Goal: Task Accomplishment & Management: Manage account settings

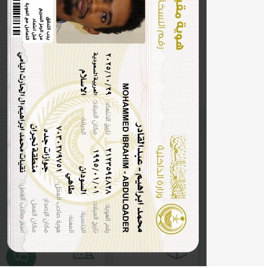
scroll to position [28, 0]
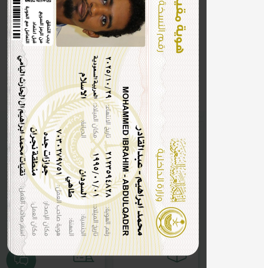
click at [79, 120] on img at bounding box center [132, 174] width 253 height 109
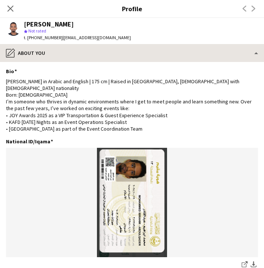
scroll to position [0, 0]
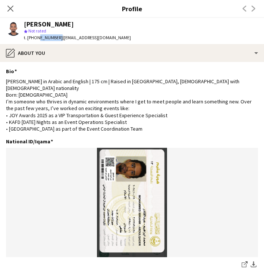
drag, startPoint x: 57, startPoint y: 38, endPoint x: 35, endPoint y: 38, distance: 21.3
click at [35, 38] on span "t. [PHONE_NUMBER]" at bounding box center [43, 38] width 39 height 6
copy span "543687754"
click at [10, 7] on icon "Close pop-in" at bounding box center [10, 8] width 7 height 7
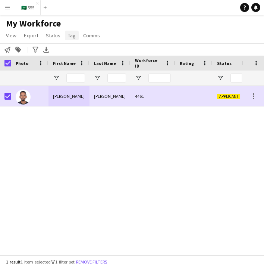
click at [72, 36] on span "Tag" at bounding box center [72, 35] width 8 height 7
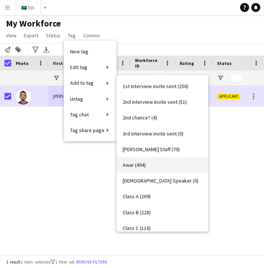
click at [143, 159] on link "Awar (494)" at bounding box center [163, 165] width 92 height 16
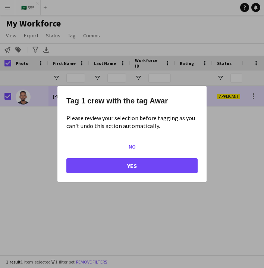
click at [109, 168] on button "Yes" at bounding box center [131, 165] width 131 height 15
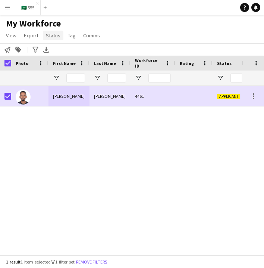
click at [55, 33] on span "Status" at bounding box center [53, 35] width 15 height 7
click at [74, 53] on link "Edit" at bounding box center [69, 52] width 52 height 16
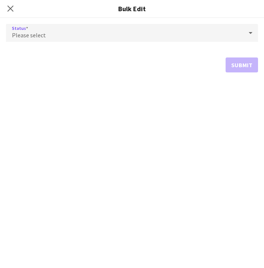
click at [128, 38] on div "Please select" at bounding box center [125, 33] width 238 height 18
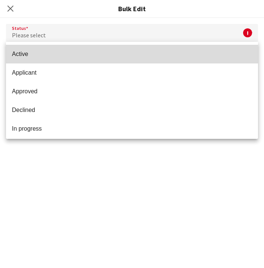
click at [158, 56] on span "Active" at bounding box center [132, 53] width 241 height 7
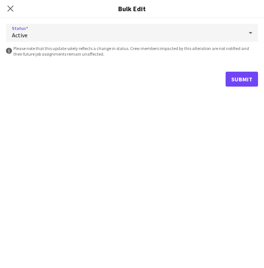
click at [235, 84] on button "Submit" at bounding box center [242, 79] width 32 height 15
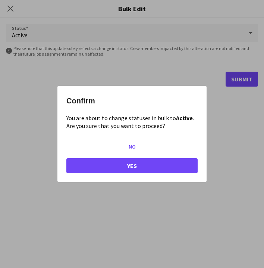
click at [123, 167] on button "Yes" at bounding box center [131, 165] width 131 height 15
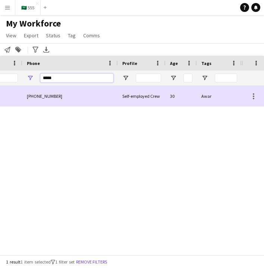
click at [69, 81] on input "*****" at bounding box center [76, 78] width 73 height 9
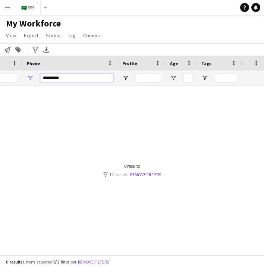
click at [76, 80] on input "*********" at bounding box center [76, 78] width 73 height 9
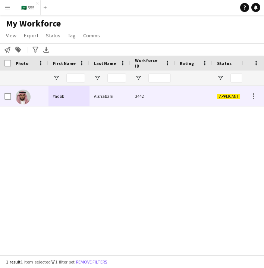
type input "*********"
click at [112, 102] on div "Alshabani" at bounding box center [110, 96] width 41 height 21
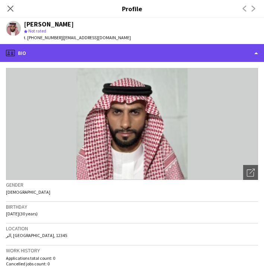
click at [110, 58] on div "profile Bio" at bounding box center [132, 53] width 264 height 18
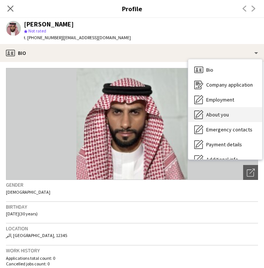
click at [220, 115] on span "About you" at bounding box center [218, 114] width 23 height 7
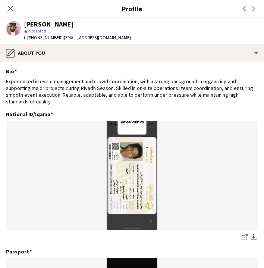
drag, startPoint x: 73, startPoint y: 24, endPoint x: 28, endPoint y: 25, distance: 45.6
click at [28, 25] on div "[PERSON_NAME]" at bounding box center [77, 24] width 107 height 7
copy div "aqob Alshabani"
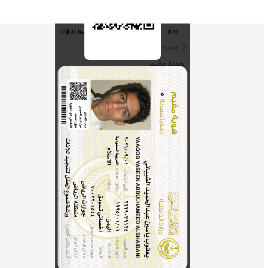
click at [75, 121] on img at bounding box center [132, 175] width 253 height 109
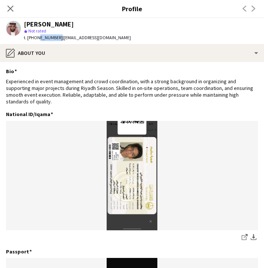
drag, startPoint x: 56, startPoint y: 38, endPoint x: 37, endPoint y: 38, distance: 19.4
click at [37, 38] on span "t. [PHONE_NUMBER]" at bounding box center [43, 38] width 39 height 6
copy span "543197886"
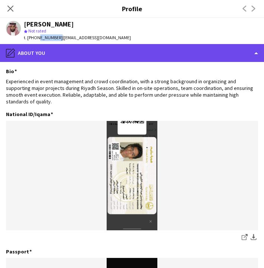
click at [149, 57] on div "pencil4 About you" at bounding box center [132, 53] width 264 height 18
click at [181, 56] on div "pencil4 About you" at bounding box center [132, 53] width 264 height 18
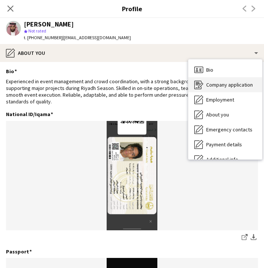
click at [201, 77] on div "Company application Company application" at bounding box center [226, 84] width 74 height 15
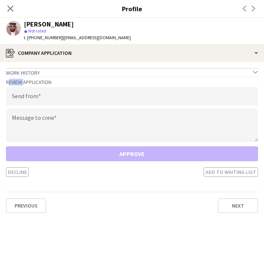
click at [201, 77] on div "Review Application Send from Message to crew Approve Decline Add to waiting list" at bounding box center [132, 127] width 253 height 100
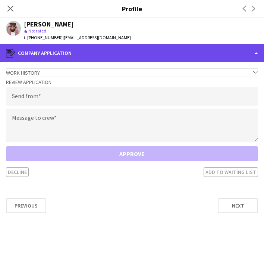
click at [163, 60] on div "register Company application" at bounding box center [132, 53] width 264 height 18
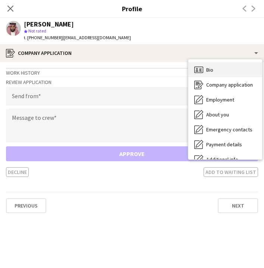
click at [201, 70] on icon "Bio" at bounding box center [199, 69] width 9 height 9
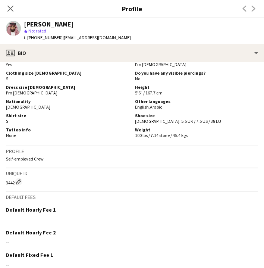
scroll to position [315, 0]
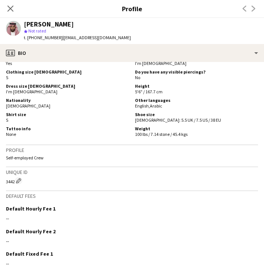
click at [12, 6] on icon "Close pop-in" at bounding box center [10, 9] width 6 height 6
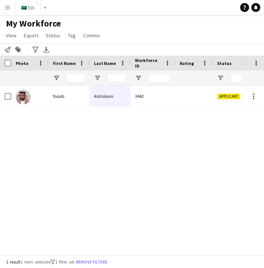
click at [12, 6] on button "Menu" at bounding box center [7, 7] width 15 height 15
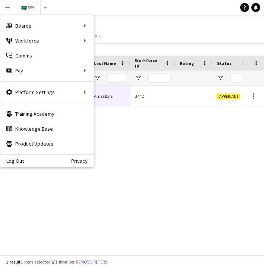
click at [159, 127] on div "الرياض Applicant 3442 Alshabani Yaqob [DATE]" at bounding box center [121, 170] width 242 height 169
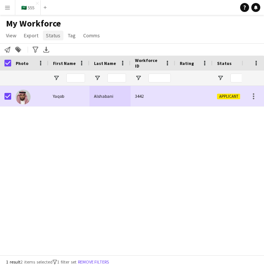
click at [51, 33] on span "Status" at bounding box center [53, 35] width 15 height 7
click at [66, 51] on link "Edit" at bounding box center [69, 52] width 52 height 16
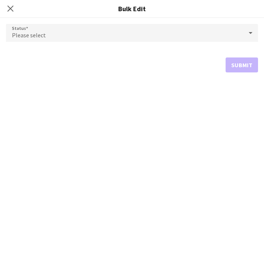
click at [125, 36] on div "Please select" at bounding box center [125, 33] width 238 height 18
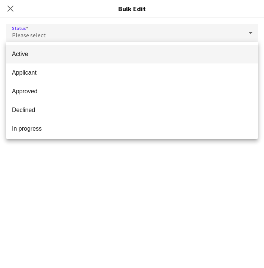
click at [146, 52] on span "Active" at bounding box center [132, 53] width 241 height 7
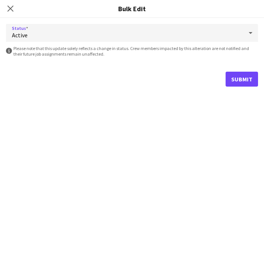
click at [235, 72] on button "Submit" at bounding box center [242, 79] width 32 height 15
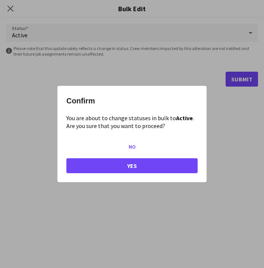
click at [120, 168] on button "Yes" at bounding box center [131, 165] width 131 height 15
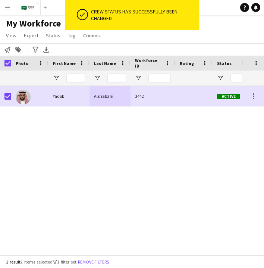
click at [66, 32] on div "ok-circled Crew status has successfully been changed" at bounding box center [132, 17] width 134 height 34
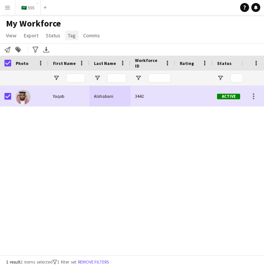
click at [69, 36] on span "Tag" at bounding box center [72, 35] width 8 height 7
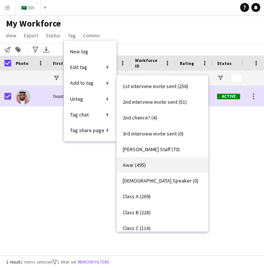
click at [138, 164] on span "Awar (495)" at bounding box center [134, 165] width 23 height 7
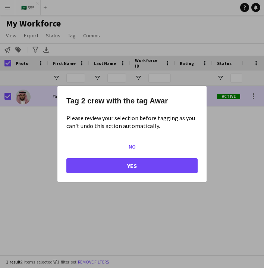
click at [138, 165] on button "Yes" at bounding box center [131, 165] width 131 height 15
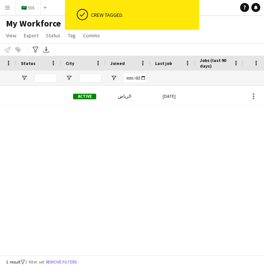
scroll to position [0, 240]
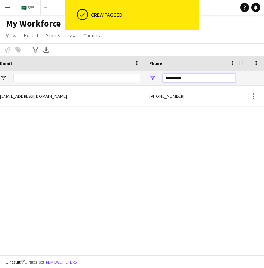
click at [184, 80] on input "*********" at bounding box center [199, 78] width 73 height 9
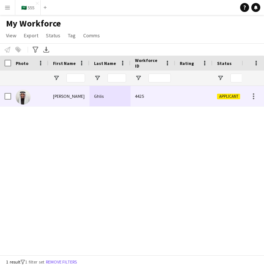
type input "*********"
click at [74, 105] on div "[PERSON_NAME]" at bounding box center [69, 96] width 41 height 21
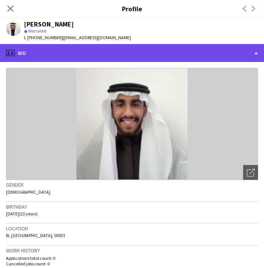
click at [115, 58] on div "profile Bio" at bounding box center [132, 53] width 264 height 18
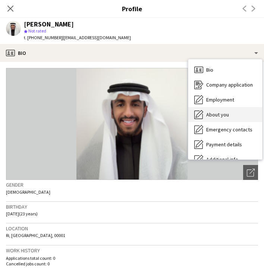
click at [206, 119] on div "About you About you" at bounding box center [226, 114] width 74 height 15
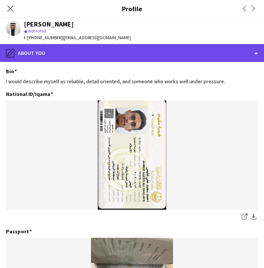
click at [62, 57] on div "pencil4 About you" at bounding box center [132, 53] width 264 height 18
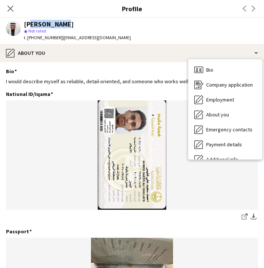
drag, startPoint x: 63, startPoint y: 26, endPoint x: 28, endPoint y: 25, distance: 35.5
click at [28, 25] on div "[PERSON_NAME]" at bounding box center [77, 24] width 107 height 7
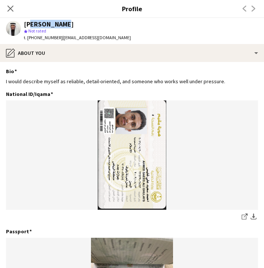
copy div "hmed Ghlis"
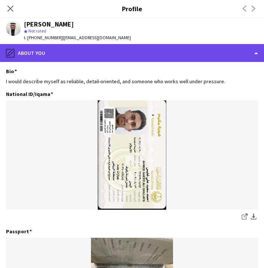
click at [134, 55] on div "pencil4 About you" at bounding box center [132, 53] width 264 height 18
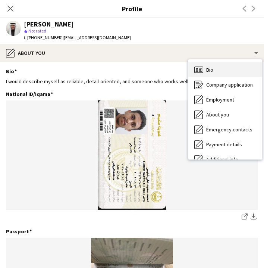
click at [209, 74] on div "Bio Bio" at bounding box center [226, 69] width 74 height 15
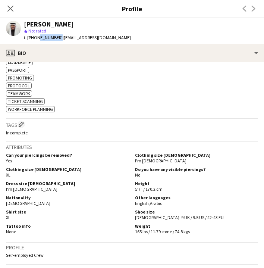
drag, startPoint x: 56, startPoint y: 38, endPoint x: 36, endPoint y: 39, distance: 20.2
click at [36, 39] on span "t. [PHONE_NUMBER]" at bounding box center [43, 38] width 39 height 6
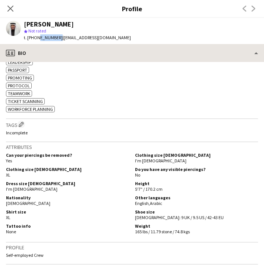
copy span "567039708"
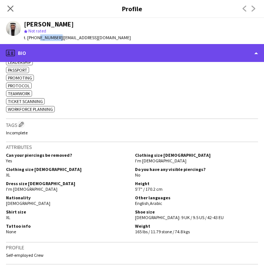
click at [75, 50] on div "profile Bio" at bounding box center [132, 53] width 264 height 18
click at [162, 56] on div "profile Bio" at bounding box center [132, 53] width 264 height 18
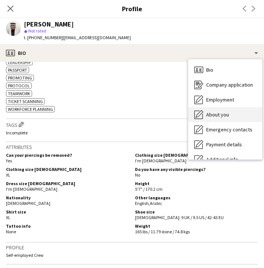
click at [217, 112] on span "About you" at bounding box center [218, 114] width 23 height 7
